Goal: Book appointment/travel/reservation

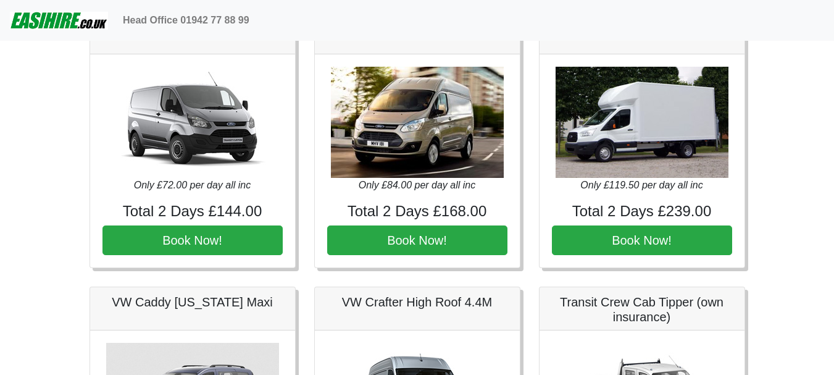
scroll to position [556, 0]
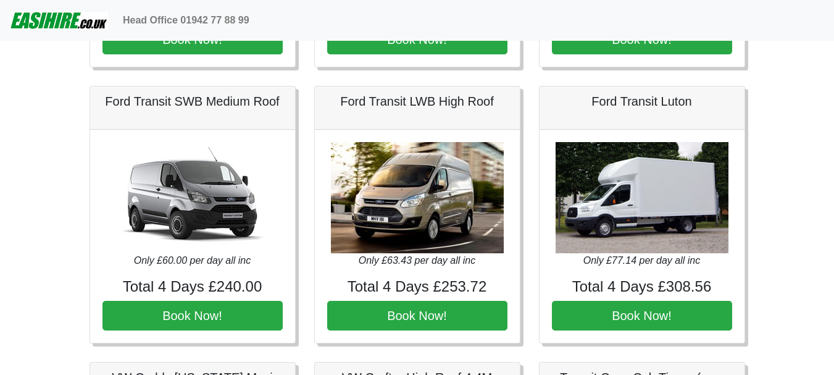
scroll to position [556, 0]
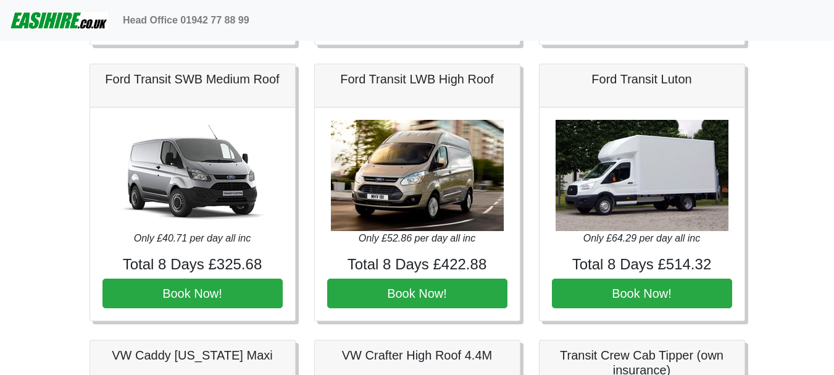
scroll to position [556, 0]
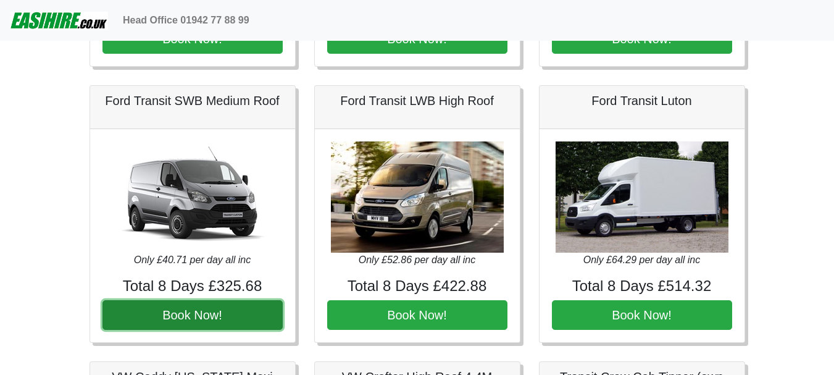
click at [243, 320] on button "Book Now!" at bounding box center [192, 315] width 180 height 30
